Goal: Information Seeking & Learning: Learn about a topic

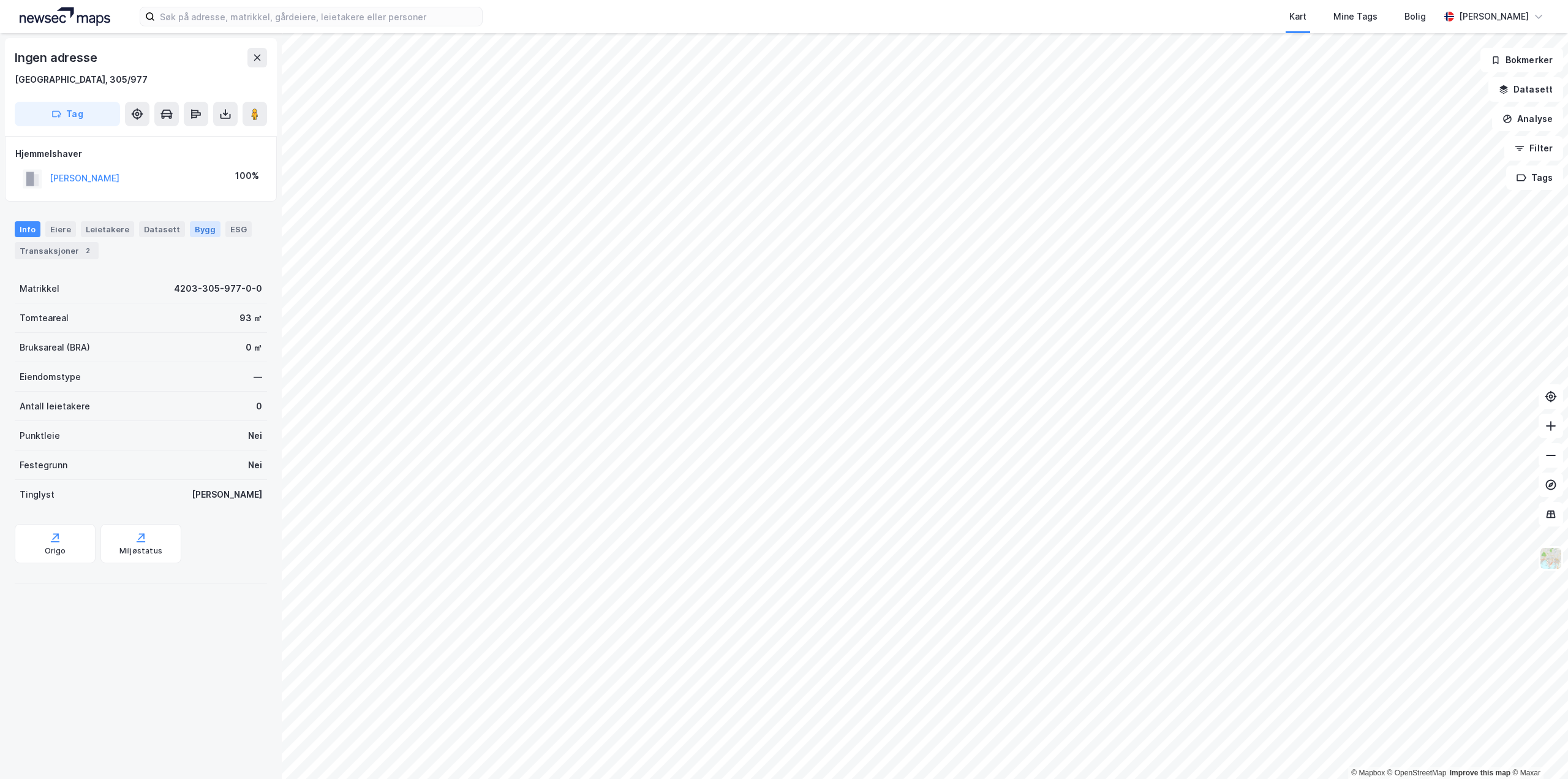
click at [192, 227] on div "Bygg" at bounding box center [205, 229] width 31 height 16
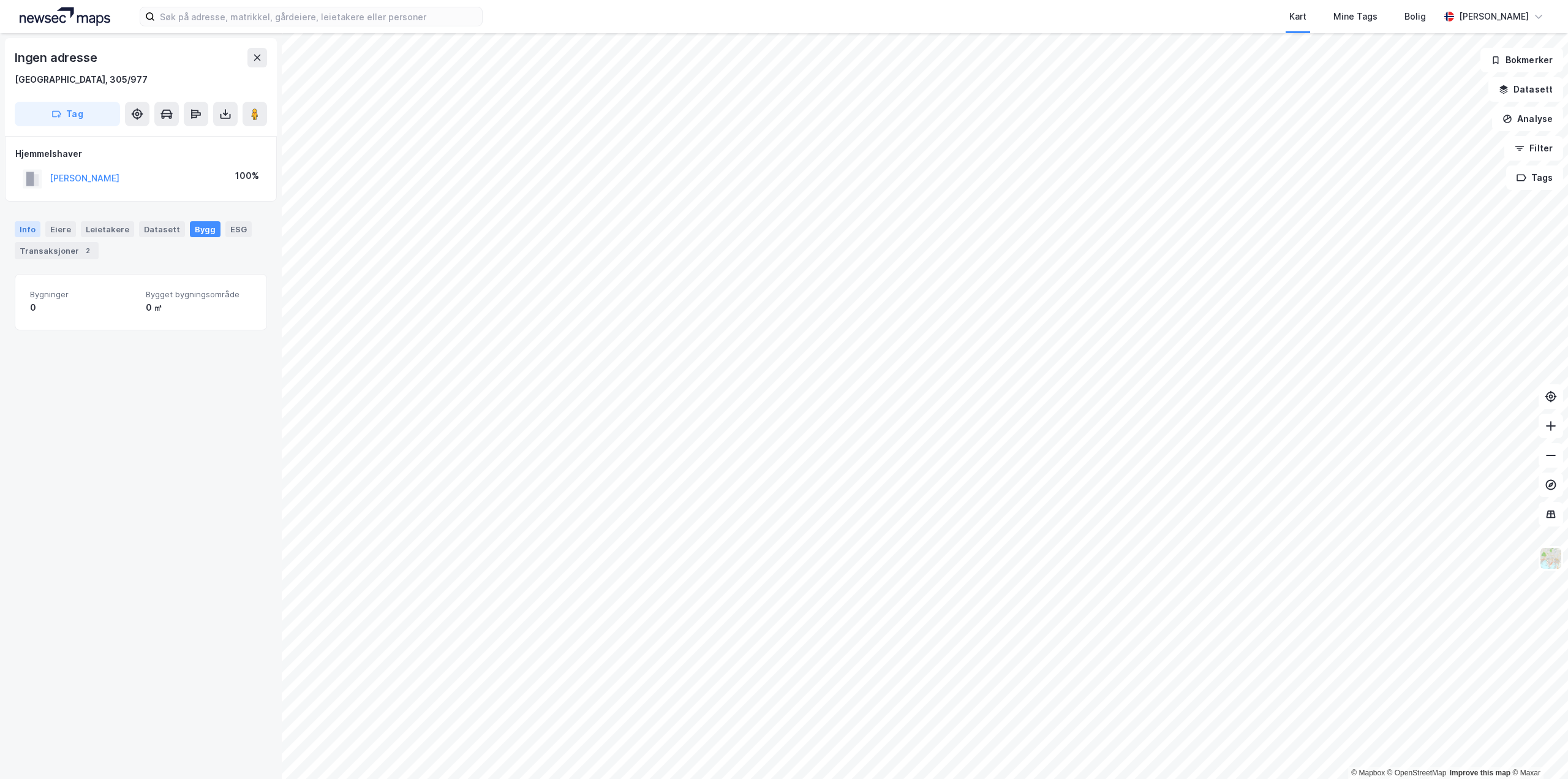
click at [37, 233] on div "Info" at bounding box center [28, 229] width 26 height 16
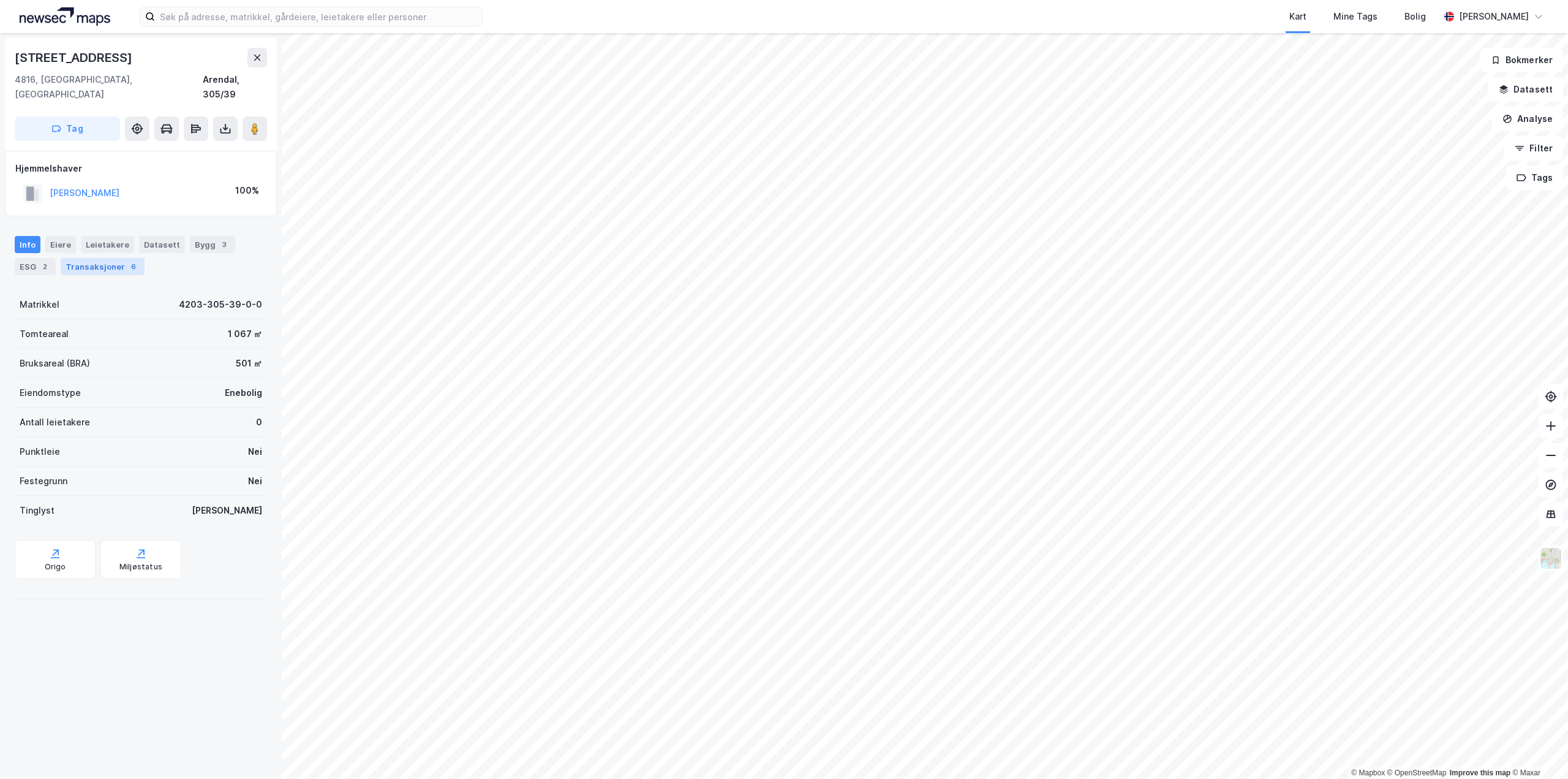
click at [78, 258] on div "Transaksjoner 6" at bounding box center [102, 266] width 84 height 17
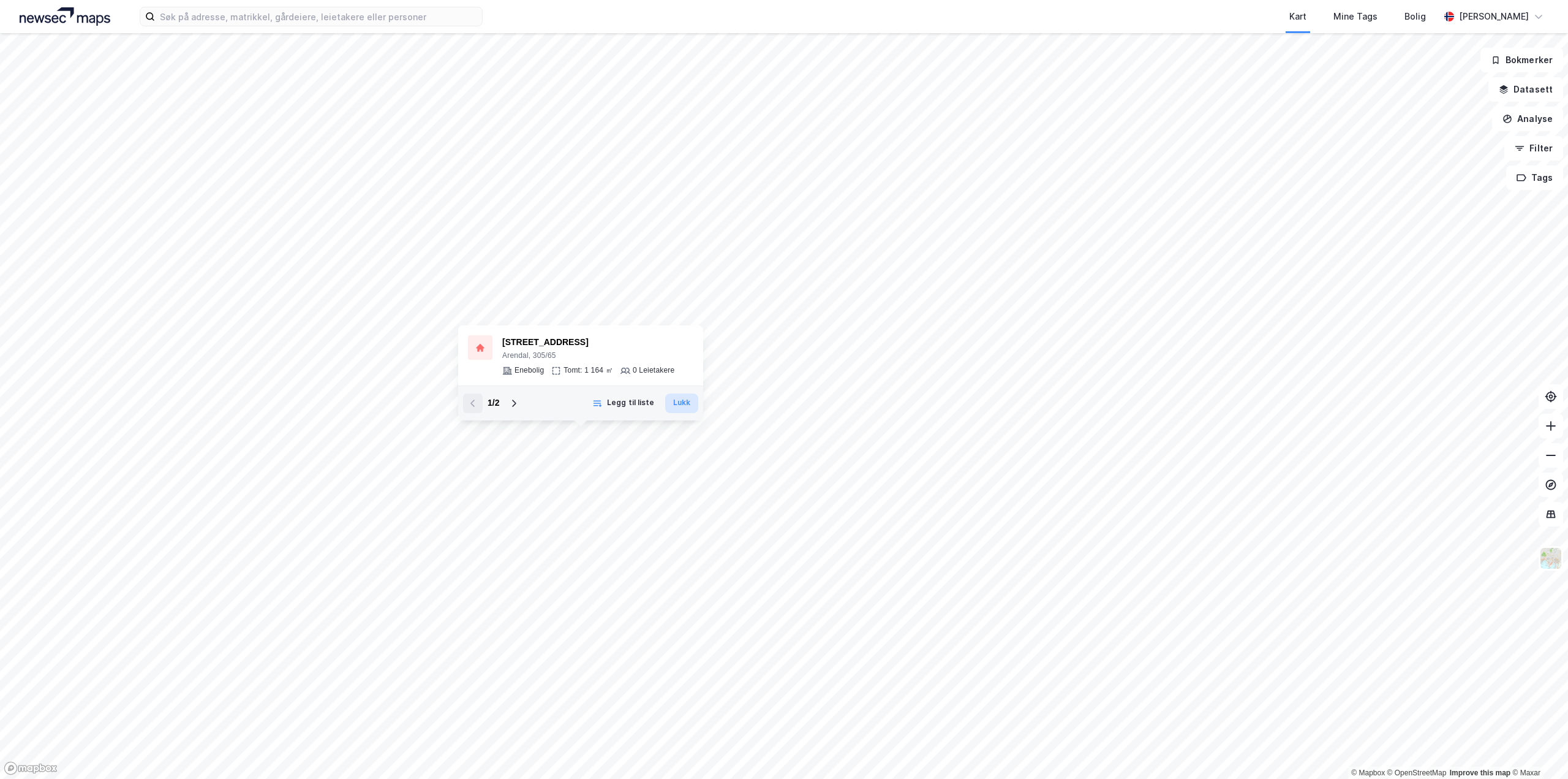
click at [680, 406] on button "Lukk" at bounding box center [682, 403] width 33 height 19
